Goal: Information Seeking & Learning: Learn about a topic

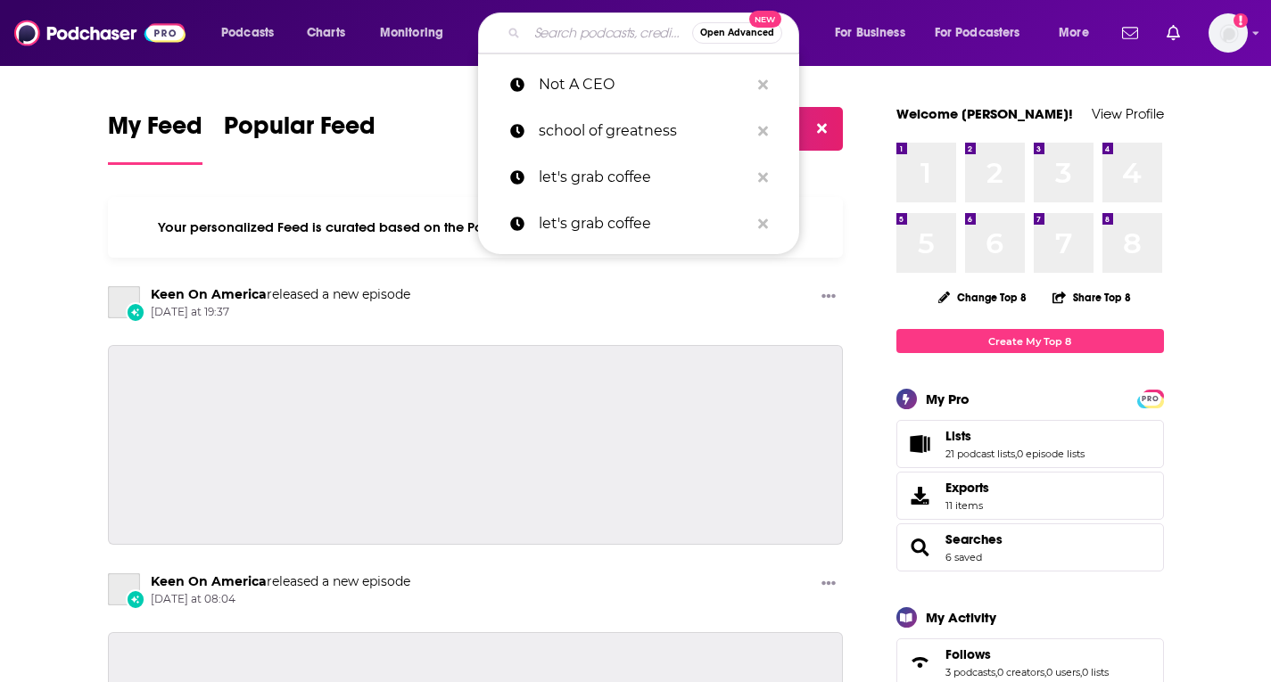
click at [608, 39] on input "Search podcasts, credits, & more..." at bounding box center [609, 33] width 165 height 29
paste input "The Next Big Idea Daily"
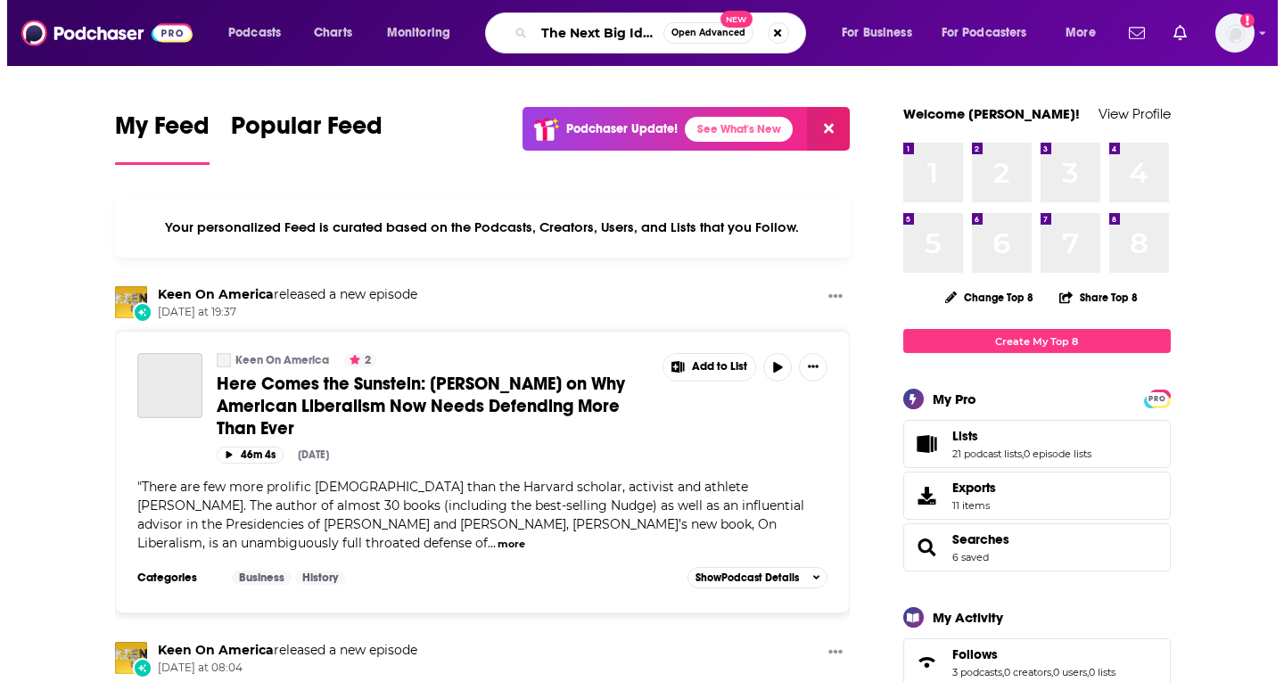
scroll to position [0, 38]
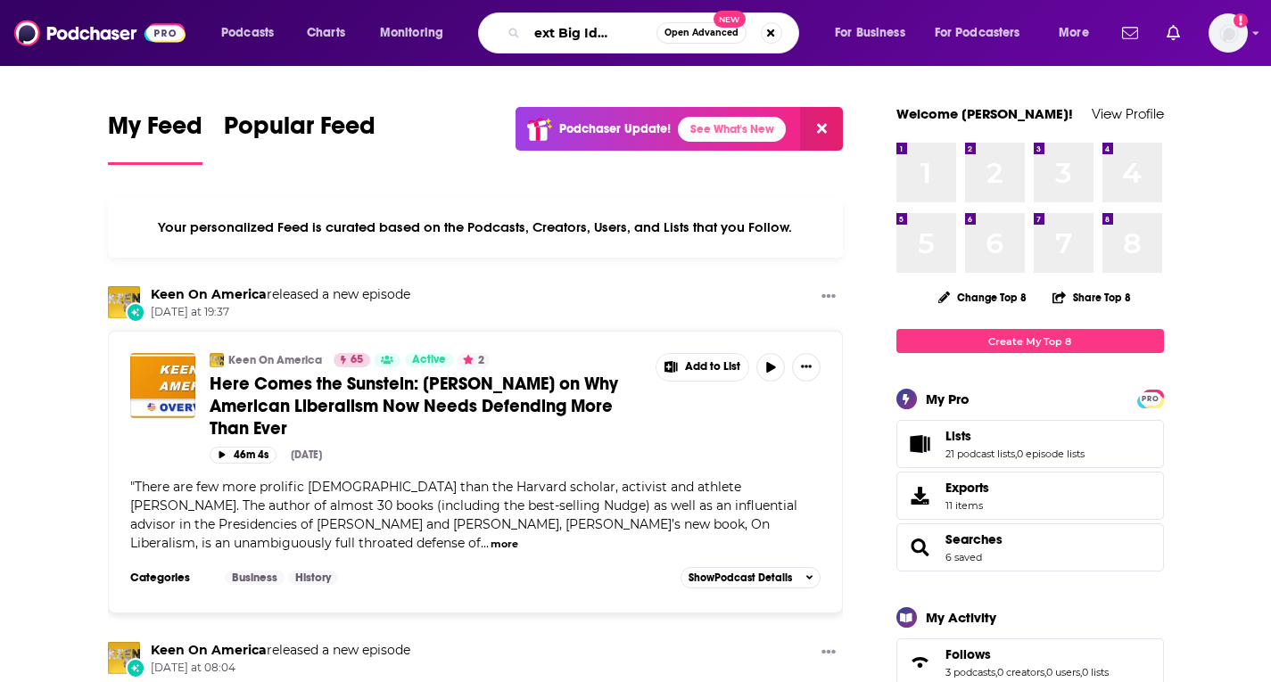
type input "The Next Big Idea Daily"
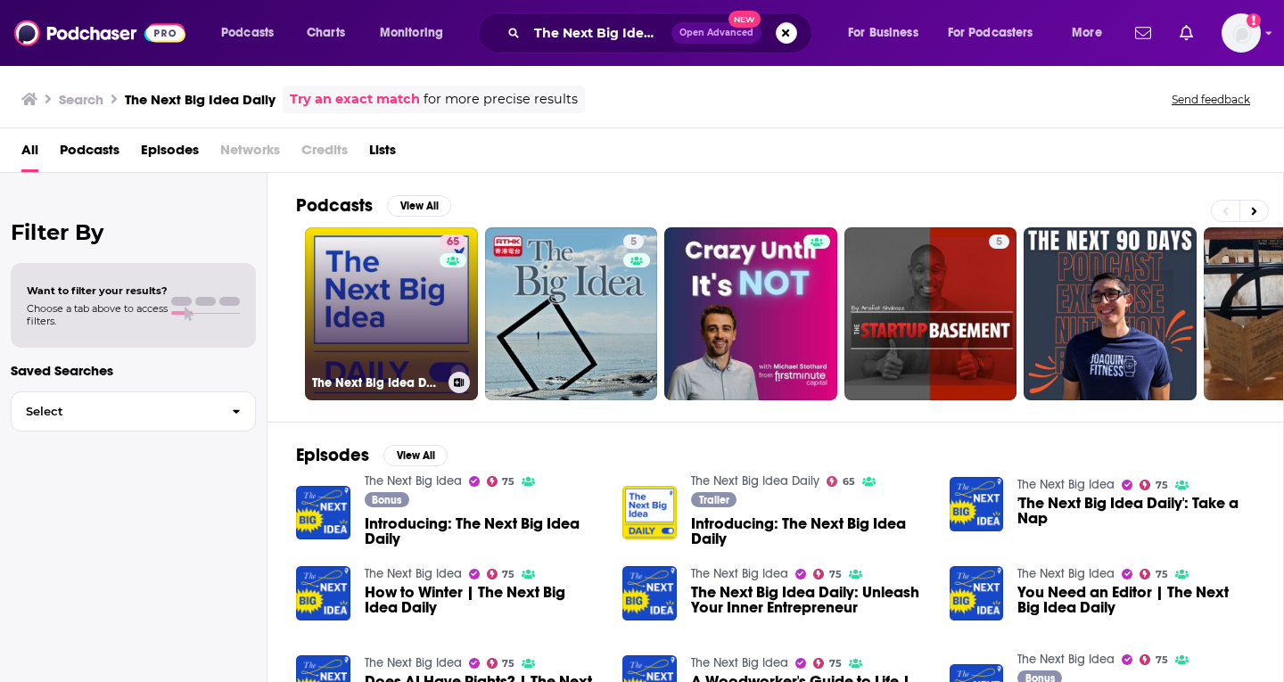
click at [360, 341] on link "65 The Next Big Idea Daily" at bounding box center [391, 313] width 173 height 173
